Goal: Task Accomplishment & Management: Complete application form

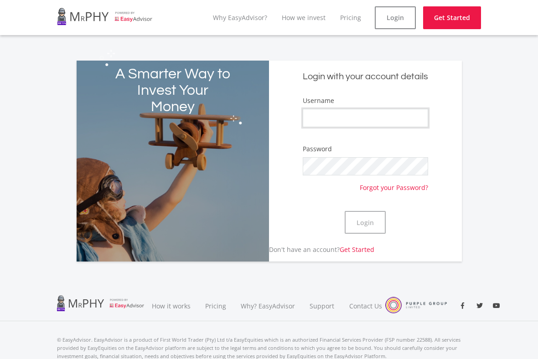
click at [386, 115] on input "Username" at bounding box center [365, 118] width 125 height 18
type input "tmothiba"
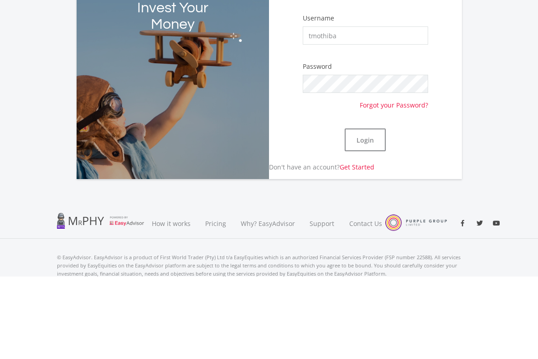
click at [373, 211] on button "Login" at bounding box center [365, 222] width 41 height 23
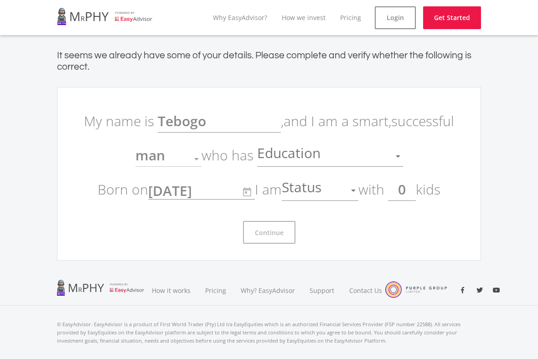
click at [379, 164] on div "Education" at bounding box center [323, 156] width 132 height 17
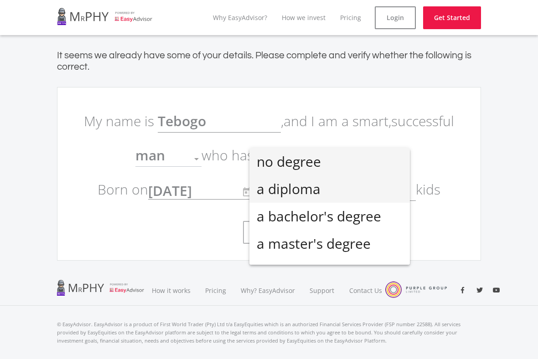
click at [389, 200] on span "a diploma" at bounding box center [330, 189] width 146 height 27
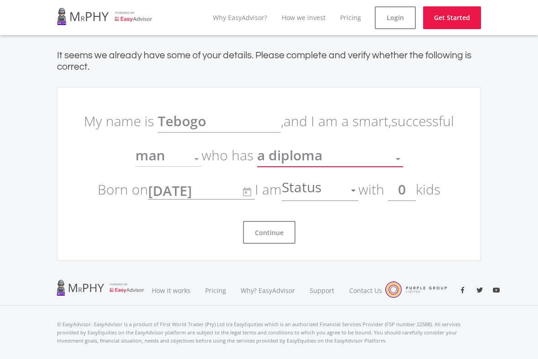
click at [345, 192] on div "Status" at bounding box center [313, 190] width 63 height 17
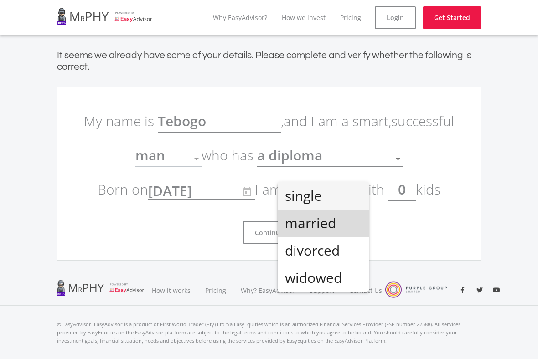
click at [353, 224] on span "married" at bounding box center [323, 223] width 77 height 27
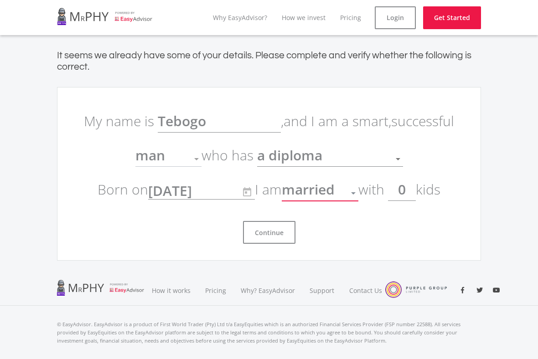
click at [404, 199] on input "0" at bounding box center [402, 189] width 28 height 23
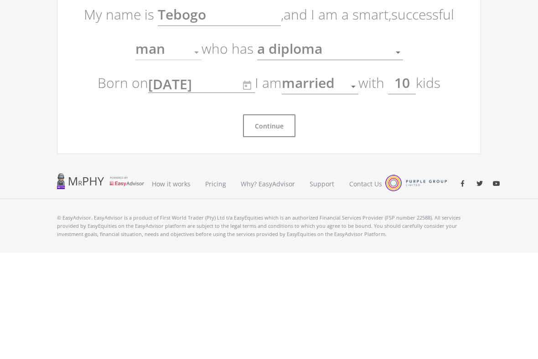
type input "0"
click at [410, 178] on input "0" at bounding box center [402, 189] width 28 height 23
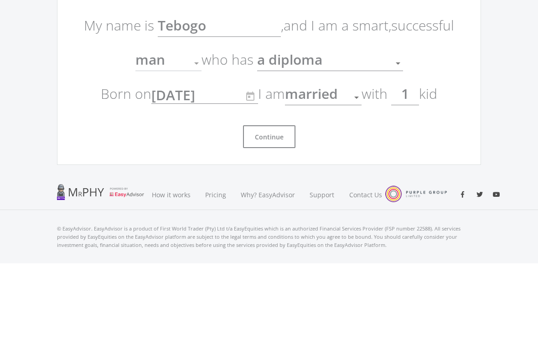
type input "1"
click at [278, 221] on button "Continue" at bounding box center [269, 232] width 52 height 23
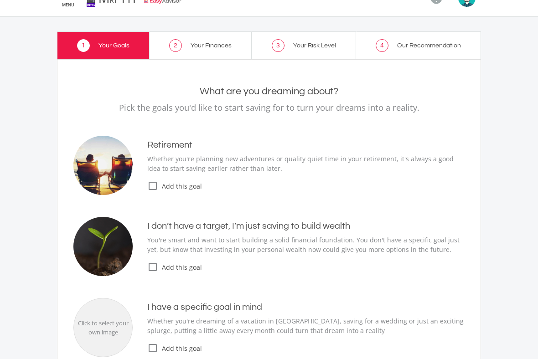
click at [230, 111] on p "Pick the goals you'd like to start saving for to turn your dreams into a realit…" at bounding box center [268, 107] width 391 height 13
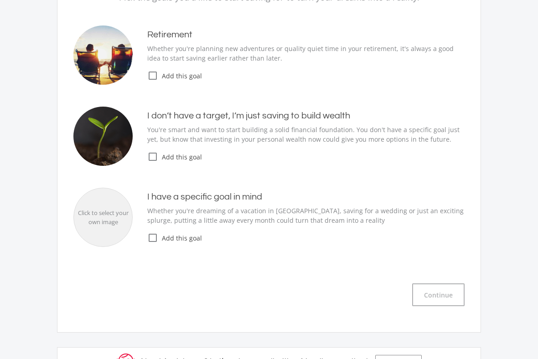
scroll to position [126, 0]
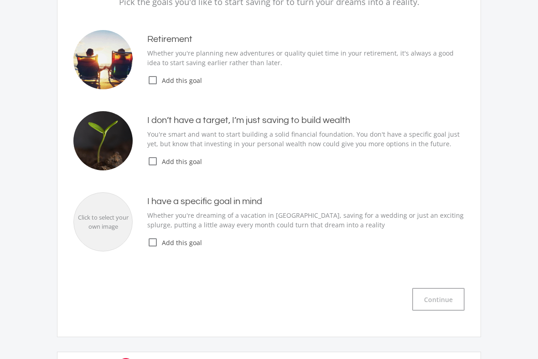
click at [279, 152] on div "I don’t have a target, I’m just saving to build wealth You're smart and want to…" at bounding box center [299, 141] width 332 height 52
click at [160, 165] on span "Add this goal" at bounding box center [311, 162] width 307 height 10
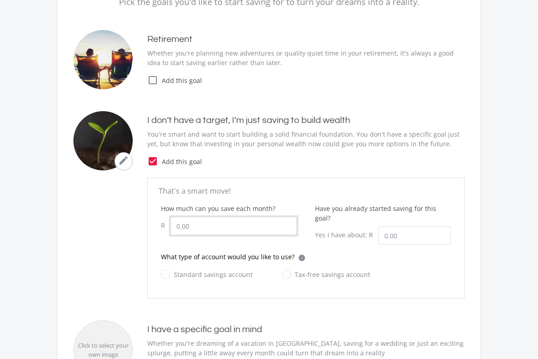
click at [266, 226] on input "How much can you save each month?" at bounding box center [234, 226] width 126 height 18
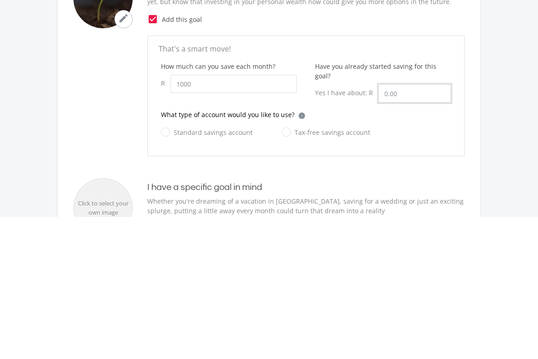
click at [425, 227] on input "Have you already started saving for this goal?" at bounding box center [415, 236] width 73 height 18
type input "1,000.00"
type input "22000"
click at [265, 217] on input "1,000.00" at bounding box center [234, 226] width 126 height 18
type input "1000.00"
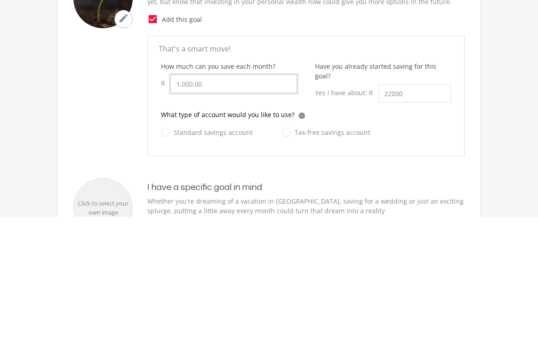
type input "22,000.00"
click at [224, 269] on label "Standard savings account" at bounding box center [207, 274] width 92 height 11
click at [224, 271] on input "Standard savings account" at bounding box center [198, 280] width 92 height 18
radio input "true"
type input "1,000.00"
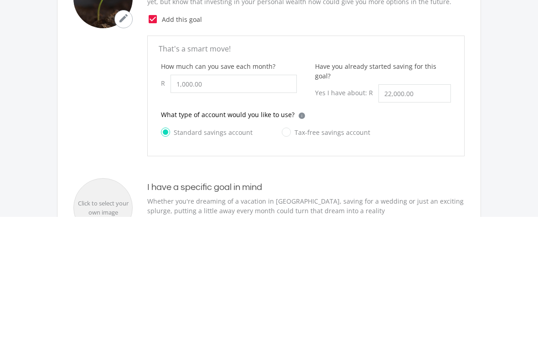
scroll to position [268, 0]
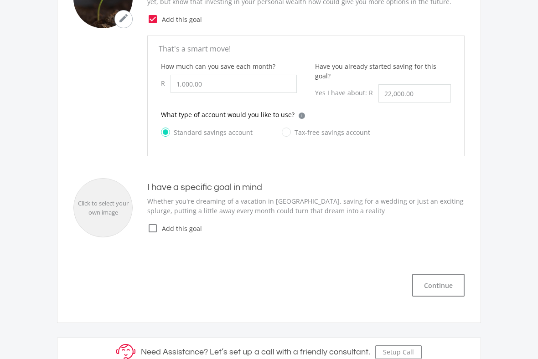
click at [436, 278] on button "Continue" at bounding box center [438, 285] width 52 height 23
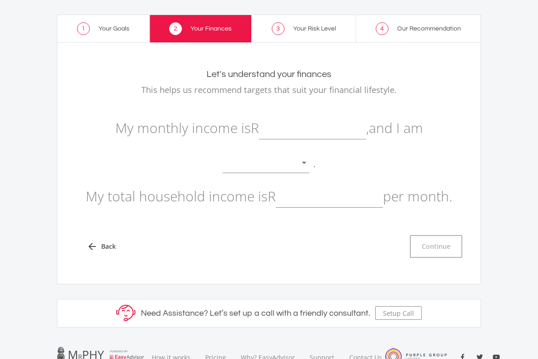
scroll to position [30, 0]
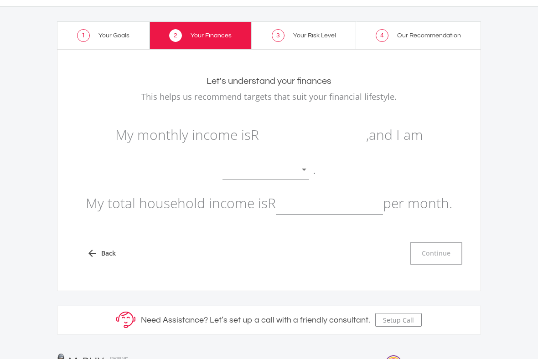
click at [313, 168] on div at bounding box center [304, 169] width 17 height 17
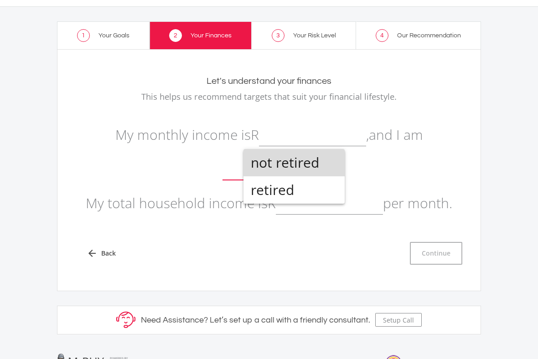
click at [323, 167] on span "not retired" at bounding box center [294, 162] width 87 height 27
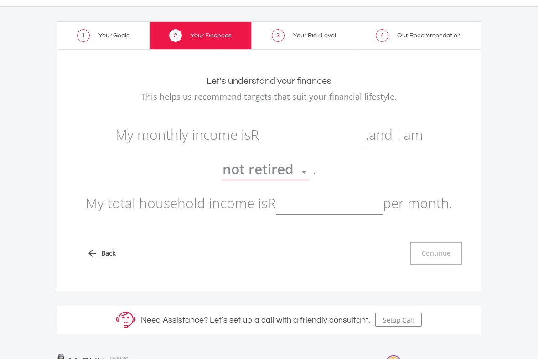
click at [315, 207] on input "text" at bounding box center [329, 203] width 107 height 23
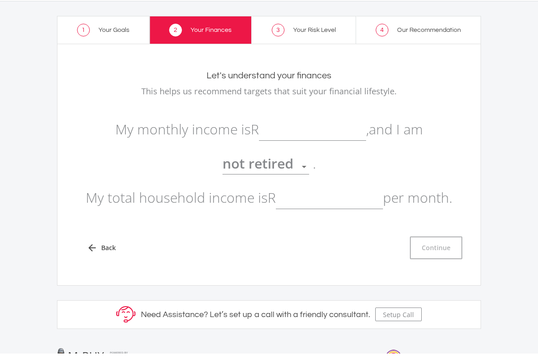
scroll to position [0, 0]
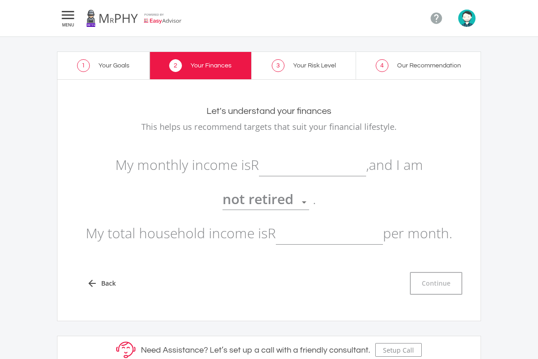
click at [474, 18] on img "button" at bounding box center [466, 18] width 17 height 17
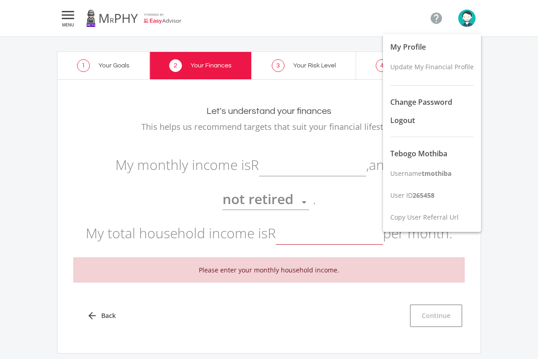
click at [511, 179] on div at bounding box center [269, 179] width 538 height 359
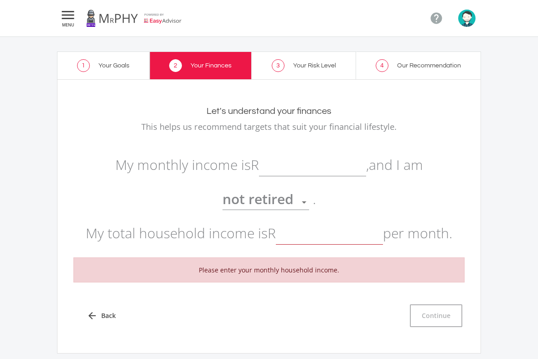
click at [54, 20] on div " MENU " at bounding box center [269, 18] width 438 height 36
click at [66, 18] on icon "" at bounding box center [68, 15] width 16 height 11
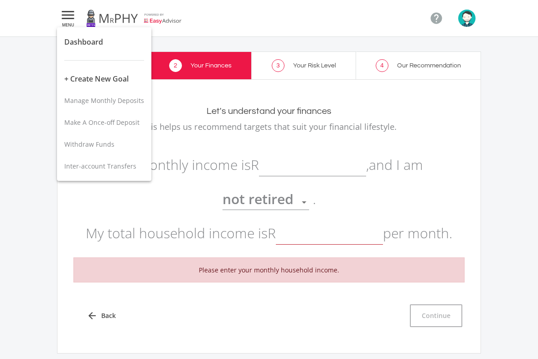
click at [468, 19] on div at bounding box center [269, 179] width 538 height 359
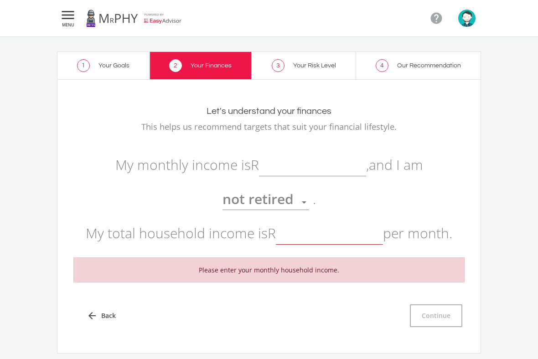
click at [468, 21] on img "button" at bounding box center [466, 18] width 17 height 17
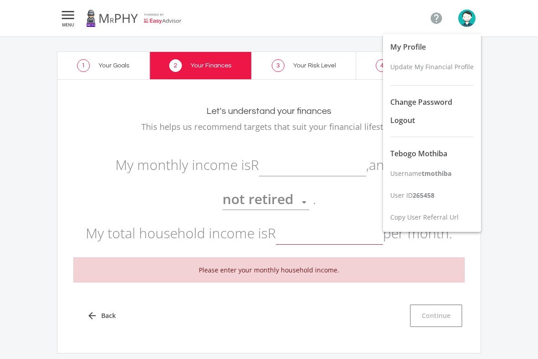
click at [466, 22] on div at bounding box center [269, 179] width 538 height 359
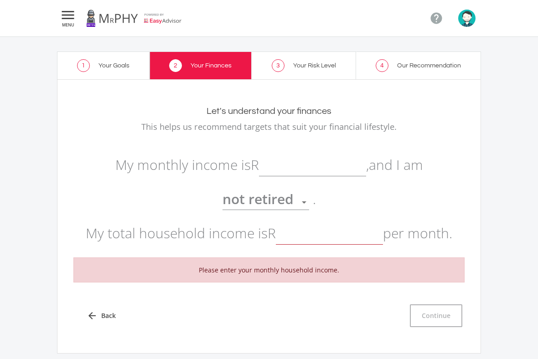
click at [472, 20] on img "button" at bounding box center [466, 18] width 17 height 17
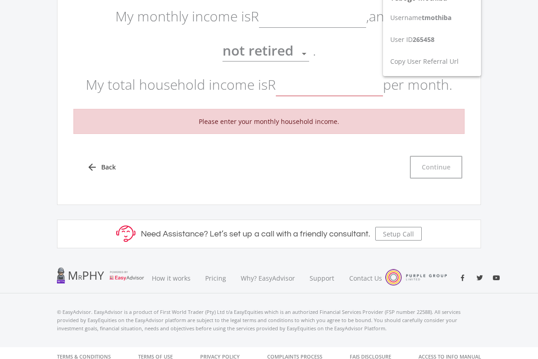
scroll to position [156, 0]
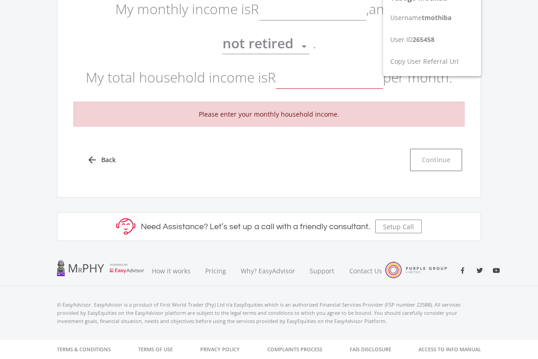
click at [185, 269] on div at bounding box center [269, 179] width 538 height 359
